Goal: Check status: Check status

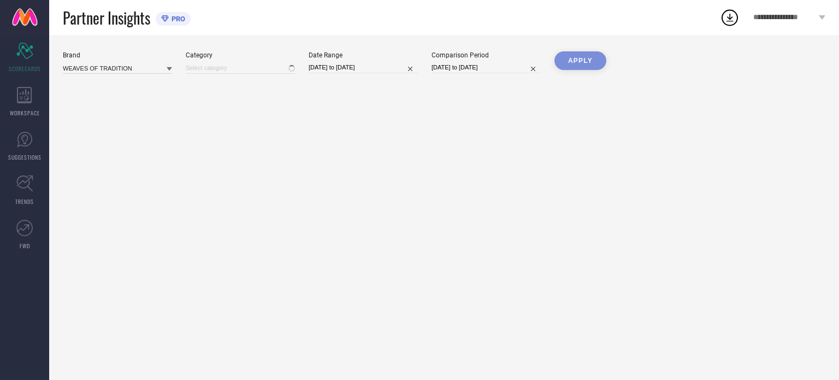
type input "All"
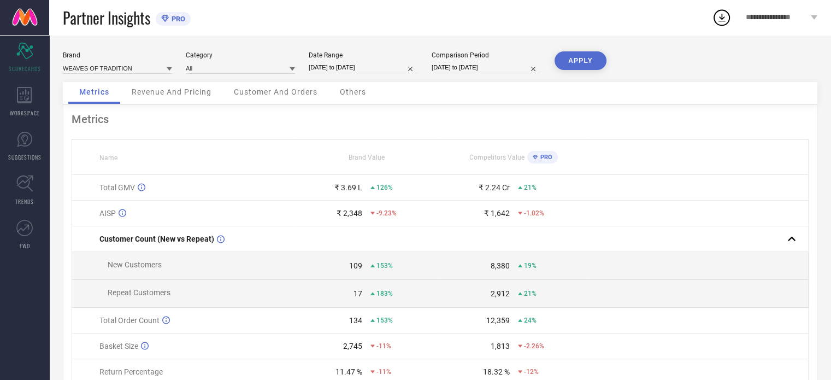
click at [333, 72] on input "[DATE] to [DATE]" at bounding box center [363, 67] width 109 height 11
select select "6"
select select "2025"
select select "7"
select select "2025"
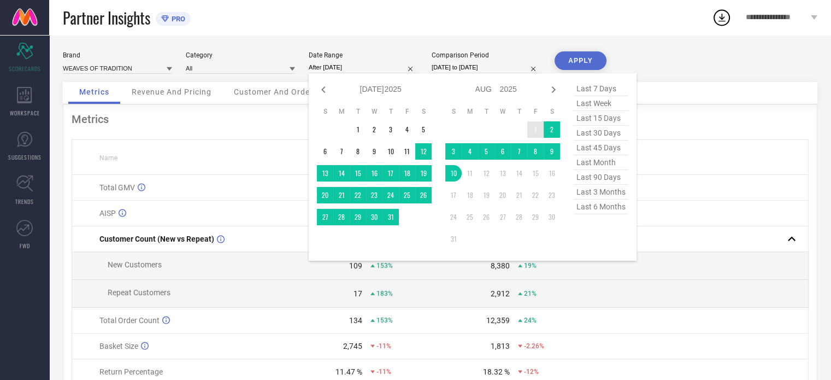
click at [531, 130] on td "1" at bounding box center [535, 129] width 16 height 16
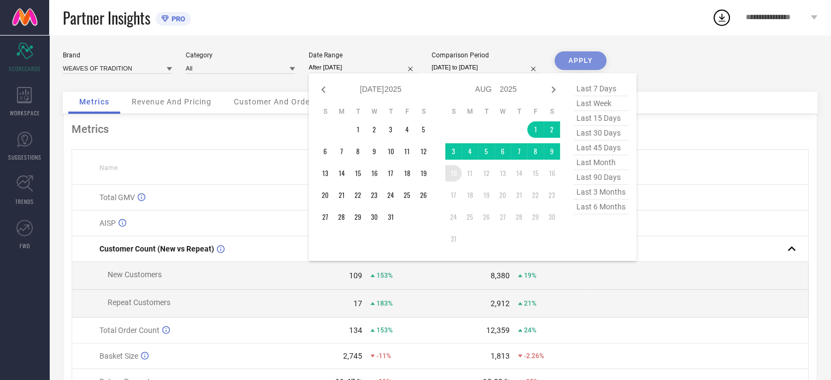
type input "[DATE] to [DATE]"
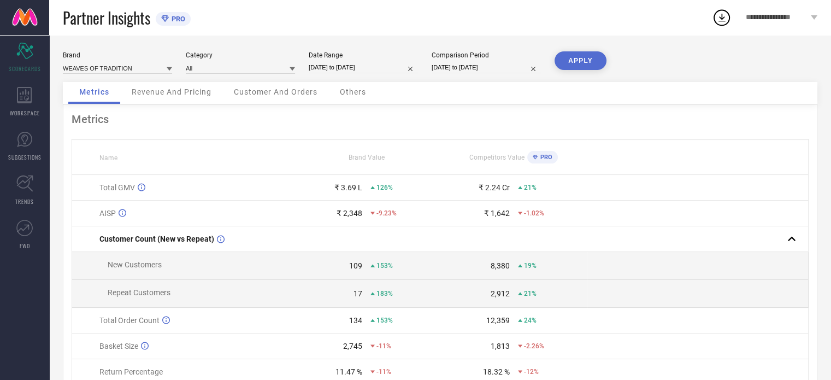
click at [570, 61] on button "APPLY" at bounding box center [580, 60] width 52 height 19
select select "6"
select select "2024"
select select "7"
select select "2024"
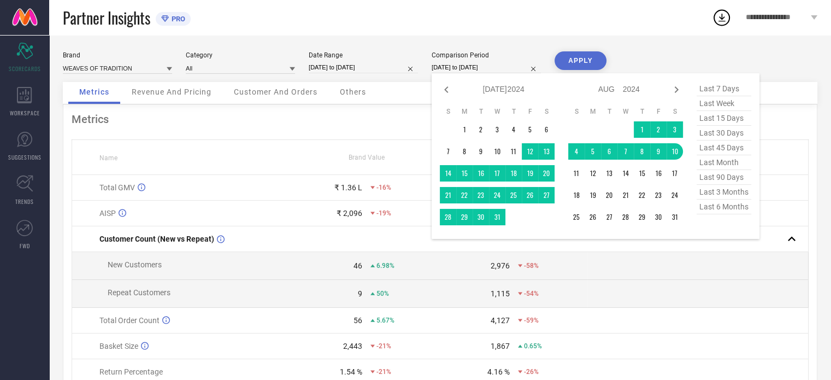
click at [467, 70] on input "[DATE] to [DATE]" at bounding box center [486, 67] width 109 height 11
click at [712, 164] on span "last month" at bounding box center [724, 162] width 55 height 15
type input "[DATE] to [DATE]"
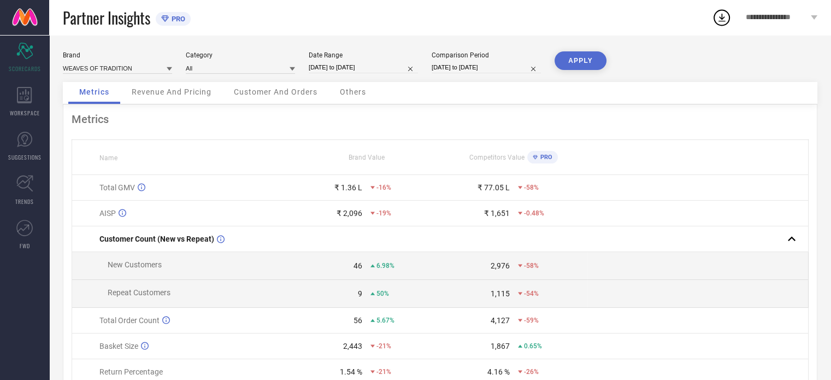
select select "6"
select select "2025"
select select "7"
select select "2025"
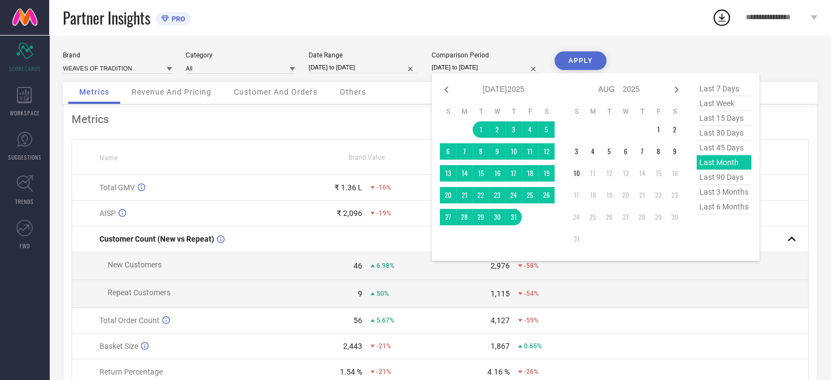
click at [474, 67] on input "[DATE] to [DATE]" at bounding box center [486, 67] width 109 height 11
click at [482, 131] on td "1" at bounding box center [481, 129] width 16 height 16
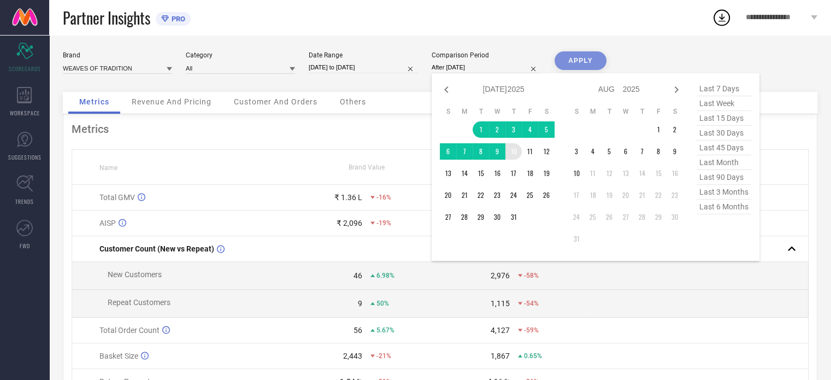
type input "[DATE] to [DATE]"
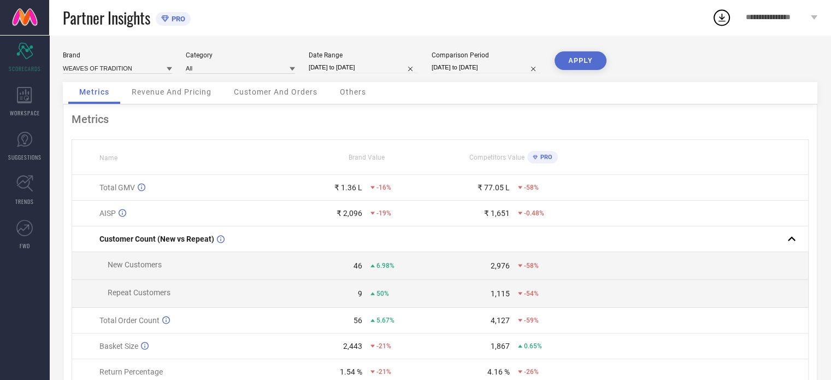
click at [576, 61] on button "APPLY" at bounding box center [580, 60] width 52 height 19
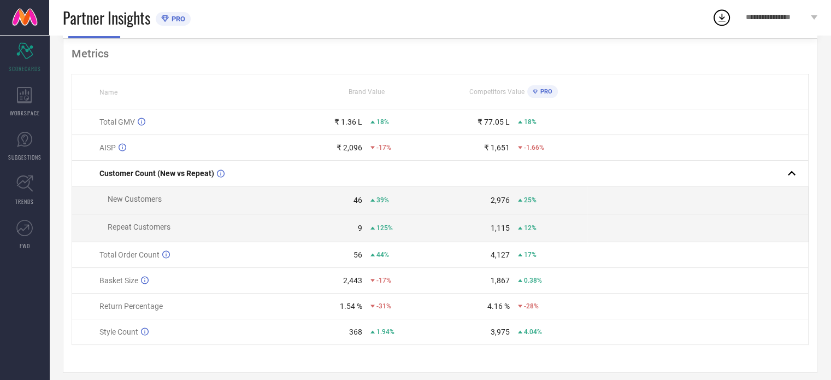
scroll to position [79, 0]
